Goal: Transaction & Acquisition: Register for event/course

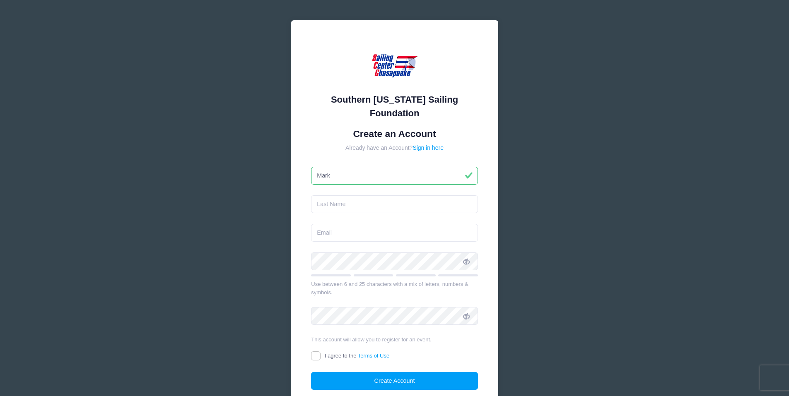
type input "Mark"
type input "[PERSON_NAME]"
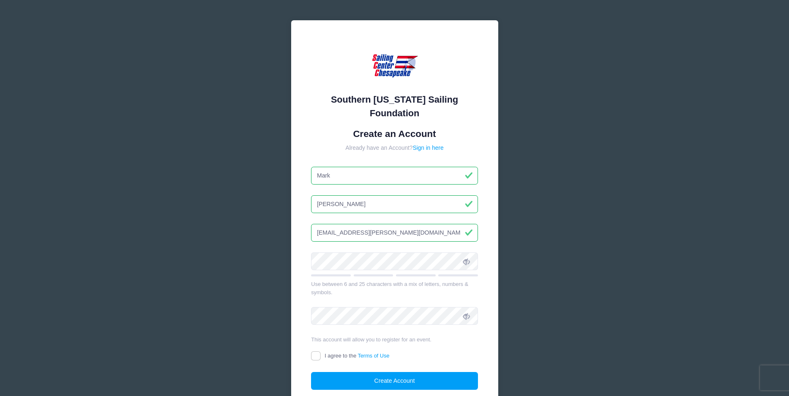
type input "Mark.D.Bruno@gmail.com"
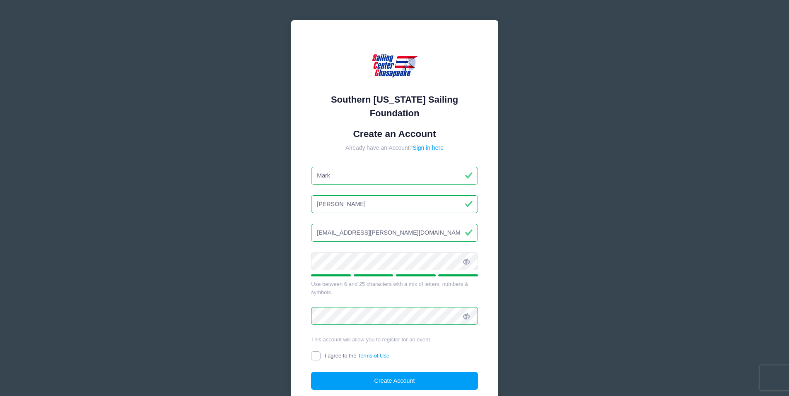
click at [320, 356] on input "I agree to the Terms of Use" at bounding box center [316, 357] width 10 height 10
checkbox input "true"
click at [346, 374] on button "Create Account" at bounding box center [394, 381] width 167 height 18
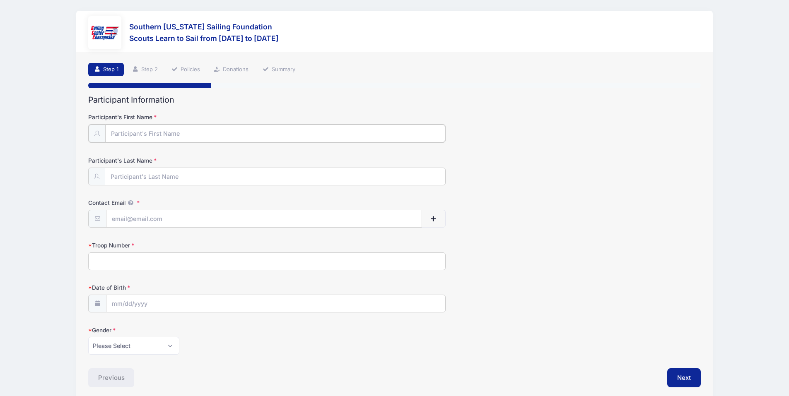
click at [132, 130] on input "Participant's First Name" at bounding box center [275, 134] width 340 height 18
type input "Cayden"
type input "BRuno"
type input "[EMAIL_ADDRESS][PERSON_NAME][DOMAIN_NAME]"
click at [117, 174] on input "BRuno" at bounding box center [275, 176] width 340 height 18
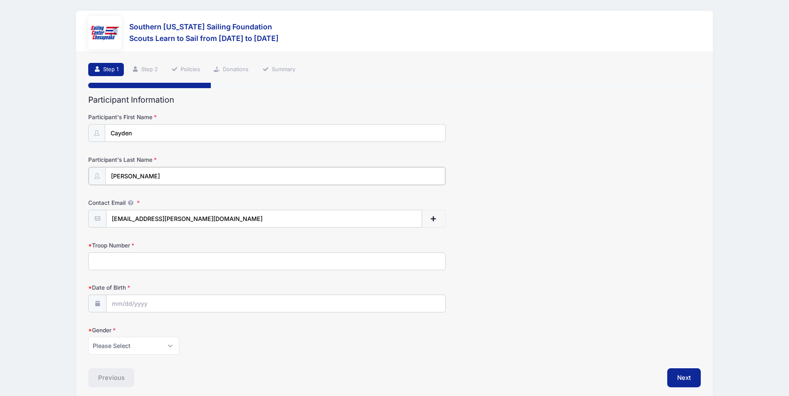
type input "[PERSON_NAME]"
click at [108, 257] on input "Troop Number" at bounding box center [266, 261] width 357 height 18
type input "1778"
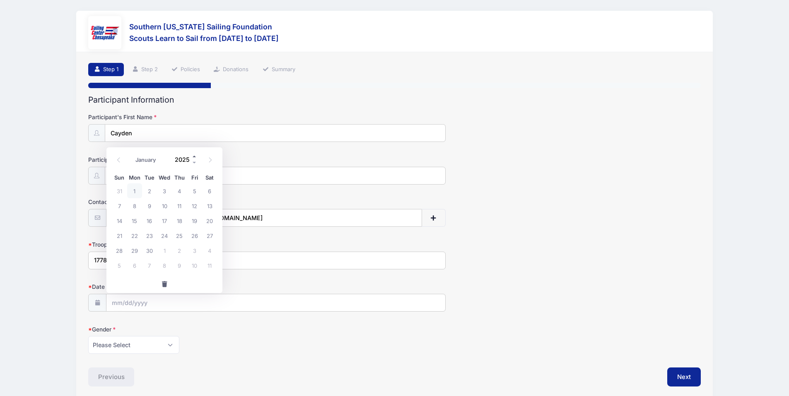
click at [194, 158] on span at bounding box center [195, 156] width 6 height 6
click at [194, 164] on span at bounding box center [195, 162] width 6 height 6
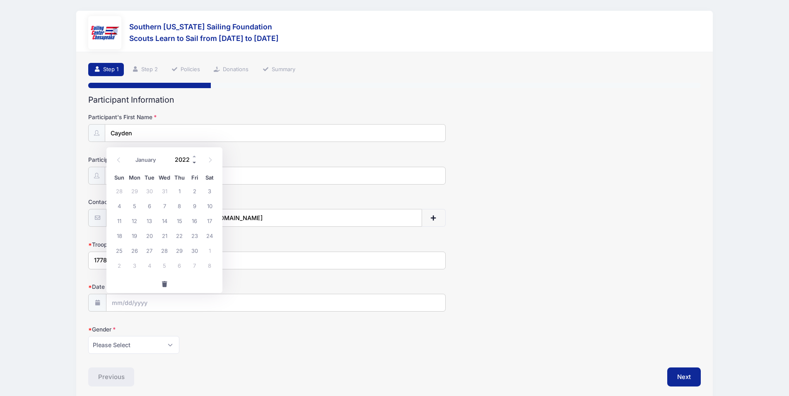
click at [194, 164] on span at bounding box center [195, 162] width 6 height 6
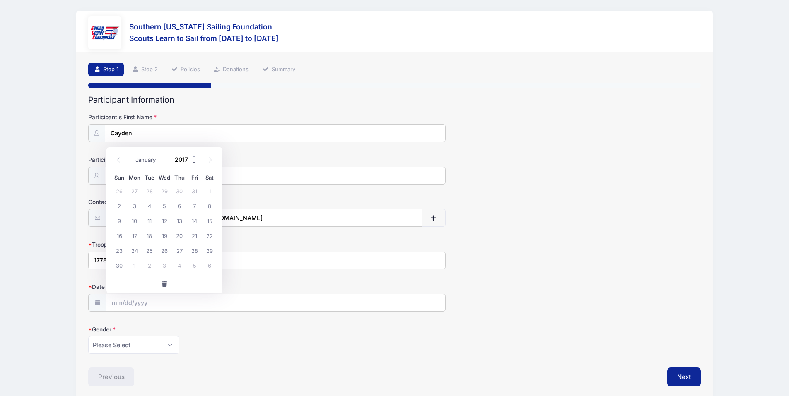
click at [194, 164] on span at bounding box center [195, 162] width 6 height 6
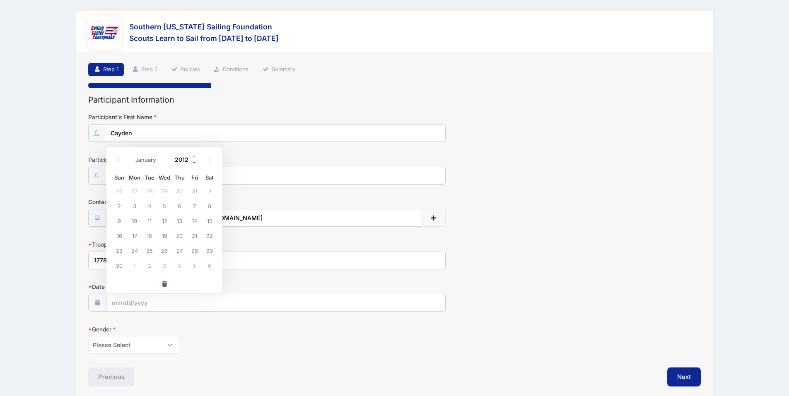
click at [194, 164] on span at bounding box center [195, 162] width 6 height 6
click at [195, 157] on span at bounding box center [195, 156] width 6 height 6
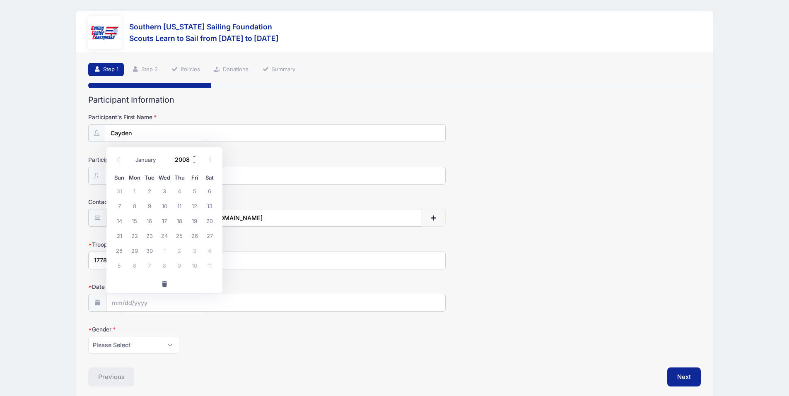
type input "2009"
click at [121, 159] on icon at bounding box center [118, 159] width 5 height 5
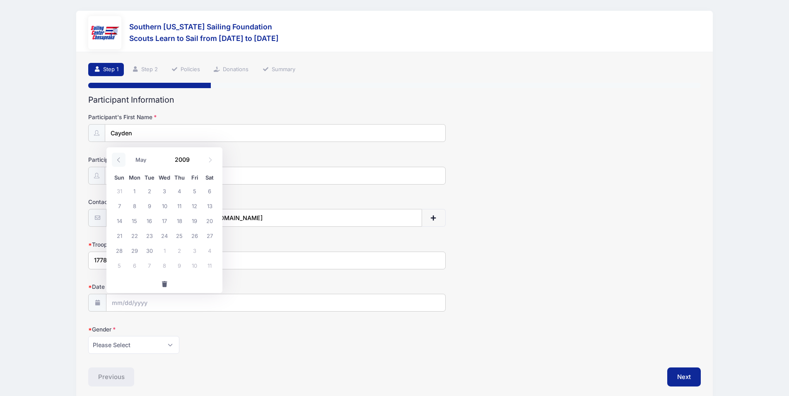
click at [121, 159] on icon at bounding box center [118, 159] width 5 height 5
click at [212, 162] on icon at bounding box center [210, 159] width 5 height 5
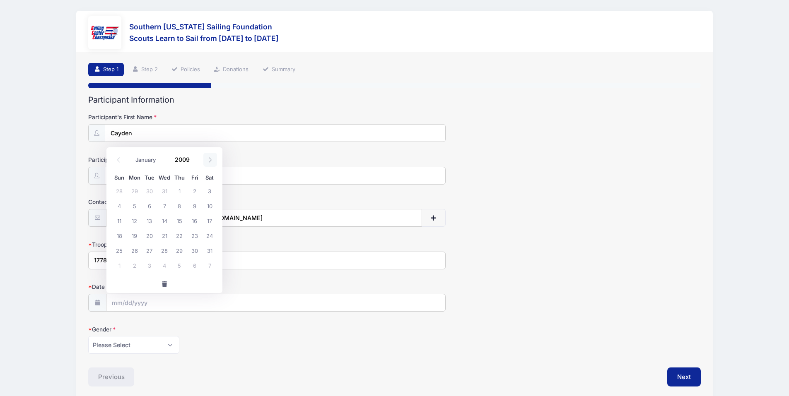
select select "1"
click at [192, 208] on span "13" at bounding box center [194, 205] width 15 height 15
type input "[DATE]"
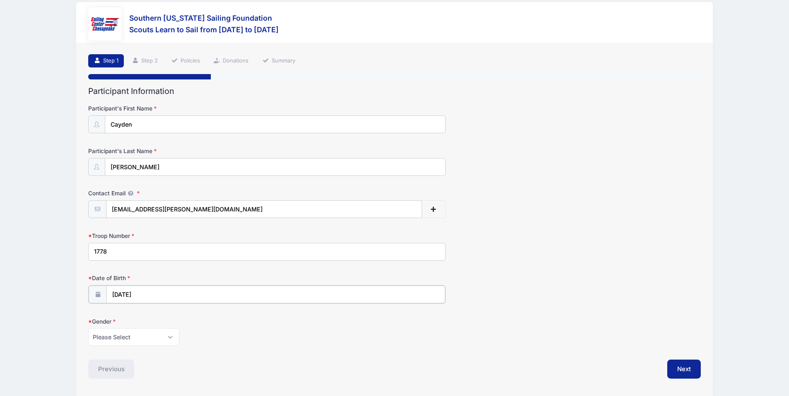
scroll to position [35, 0]
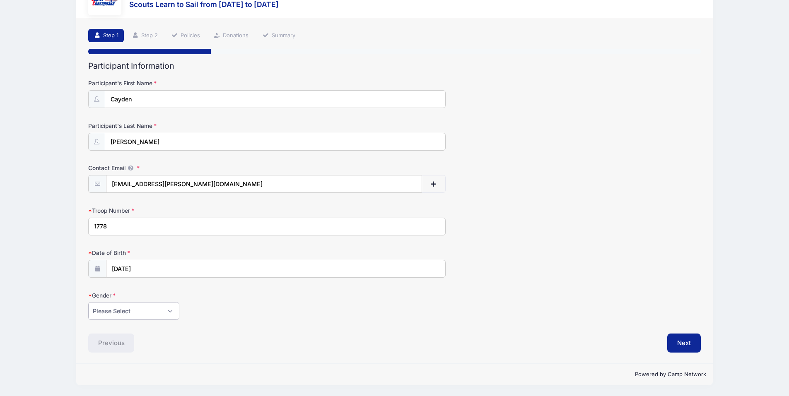
click at [169, 317] on select "Please Select [DEMOGRAPHIC_DATA] [DEMOGRAPHIC_DATA]" at bounding box center [133, 311] width 91 height 18
select select "[DEMOGRAPHIC_DATA]"
click at [88, 302] on select "Please Select [DEMOGRAPHIC_DATA] [DEMOGRAPHIC_DATA]" at bounding box center [133, 311] width 91 height 18
click at [678, 342] on button "Next" at bounding box center [684, 343] width 34 height 19
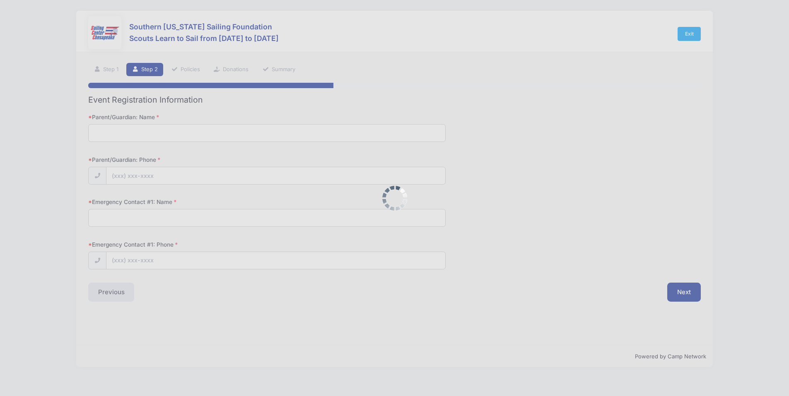
scroll to position [0, 0]
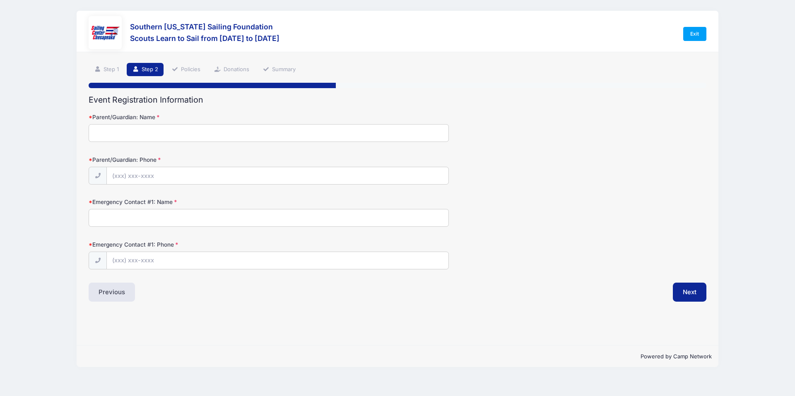
click at [111, 130] on input "Parent/Guardian: Name" at bounding box center [269, 133] width 360 height 18
type input "[PERSON_NAME]"
type input "[PHONE_NUMBER]"
type input "[PERSON_NAME]"
type input "[PHONE_NUMBER]"
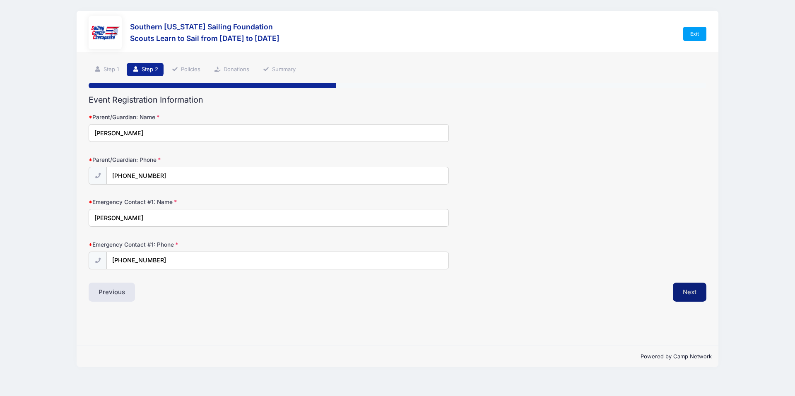
click at [689, 293] on button "Next" at bounding box center [690, 292] width 34 height 19
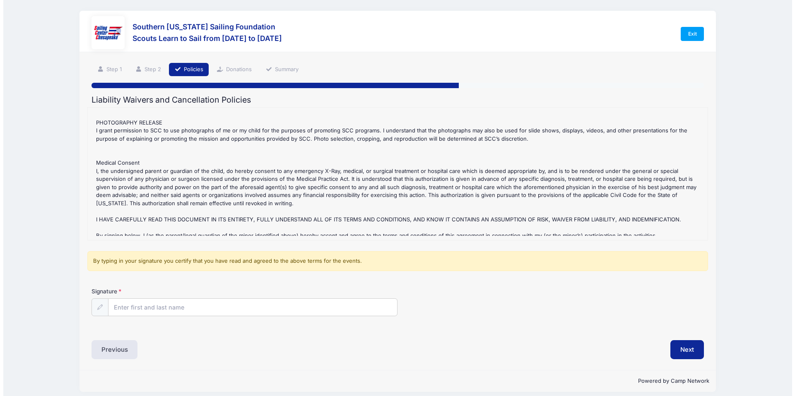
scroll to position [377, 0]
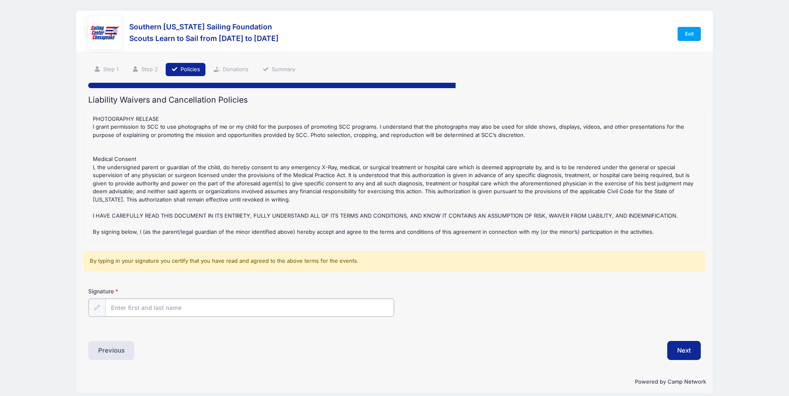
click at [171, 312] on input "Signature" at bounding box center [249, 308] width 289 height 18
type input "[PERSON_NAME]"
click at [681, 353] on button "Next" at bounding box center [684, 349] width 34 height 19
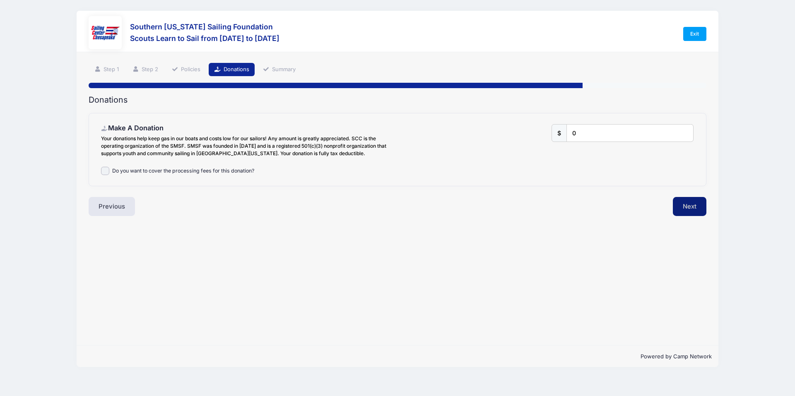
click at [697, 205] on button "Next" at bounding box center [690, 206] width 34 height 19
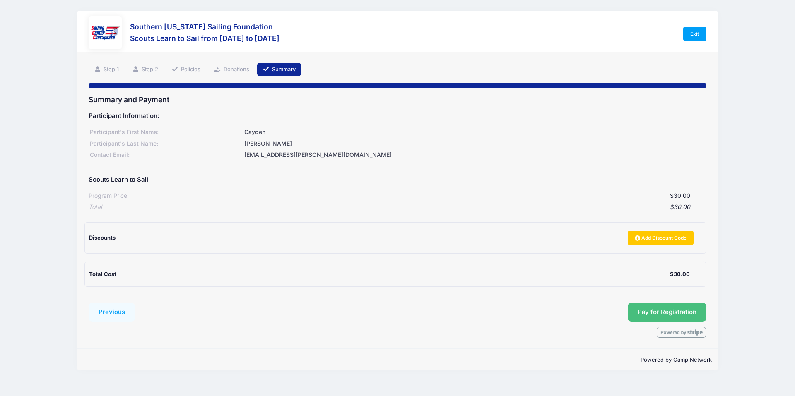
click at [670, 311] on span "Pay for Registration" at bounding box center [667, 312] width 59 height 7
